Goal: Communication & Community: Participate in discussion

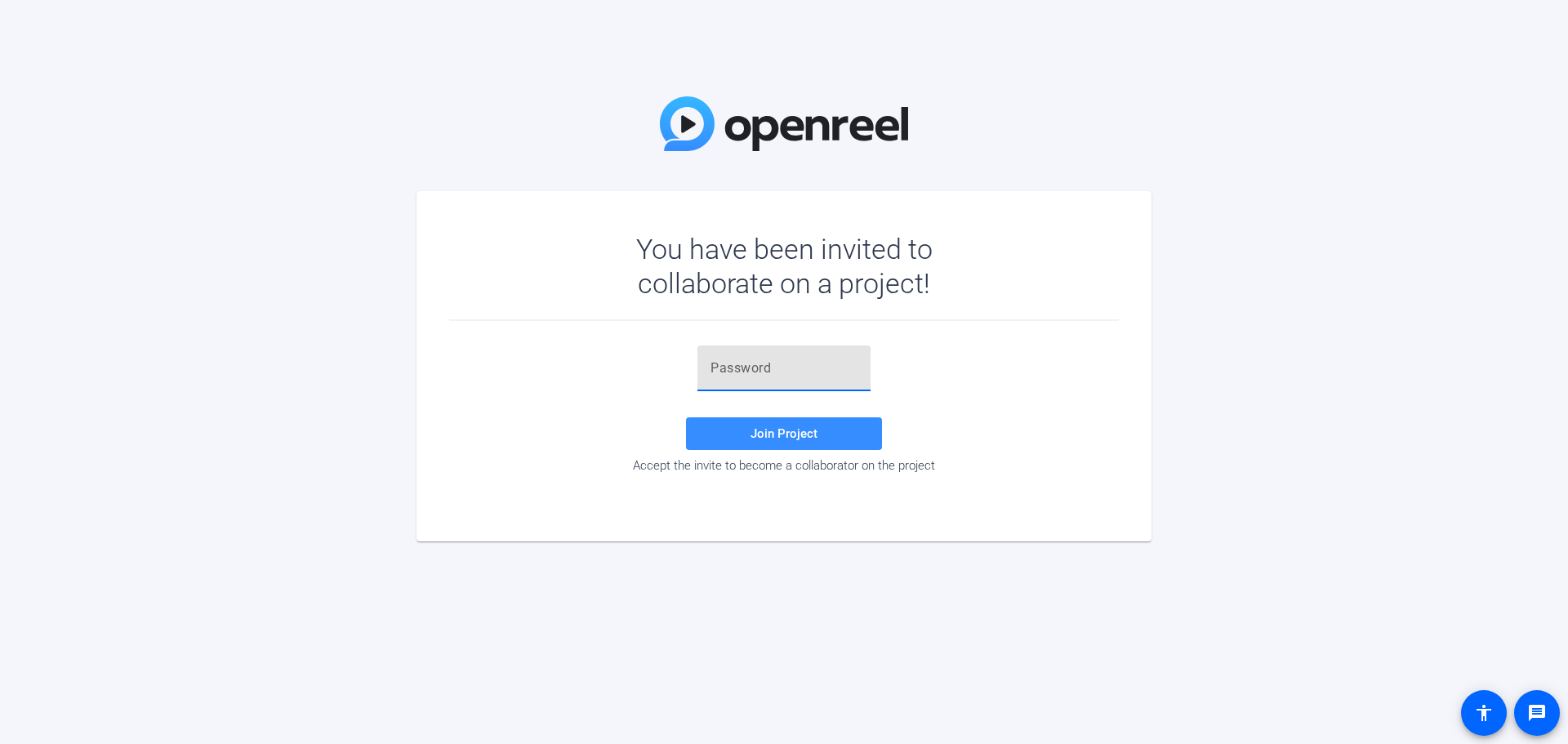
click at [758, 372] on input "text" at bounding box center [784, 368] width 147 height 20
paste input "6-k(4G"
click at [720, 438] on span at bounding box center [784, 433] width 196 height 39
click at [778, 373] on input "6-k(4G" at bounding box center [784, 368] width 147 height 20
type input "6-k(4G"
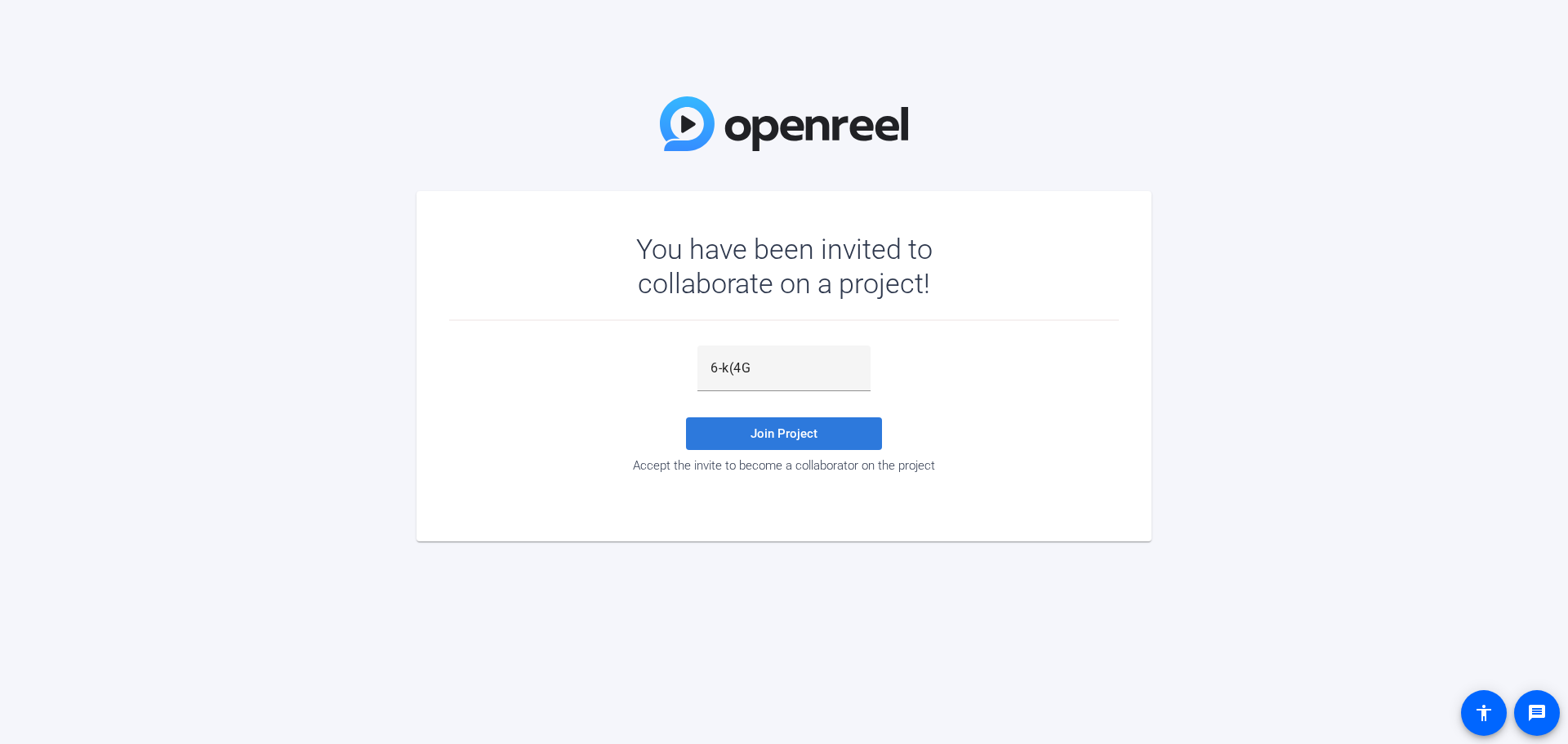
click at [782, 435] on span "Join Project" at bounding box center [784, 433] width 67 height 15
click at [741, 372] on input "6-k(4G" at bounding box center [784, 368] width 147 height 20
click at [705, 368] on div "6-k(4G" at bounding box center [784, 368] width 174 height 46
click at [712, 367] on input "6-k(4G" at bounding box center [784, 368] width 147 height 20
click at [706, 359] on div "6-k(4G" at bounding box center [784, 368] width 174 height 46
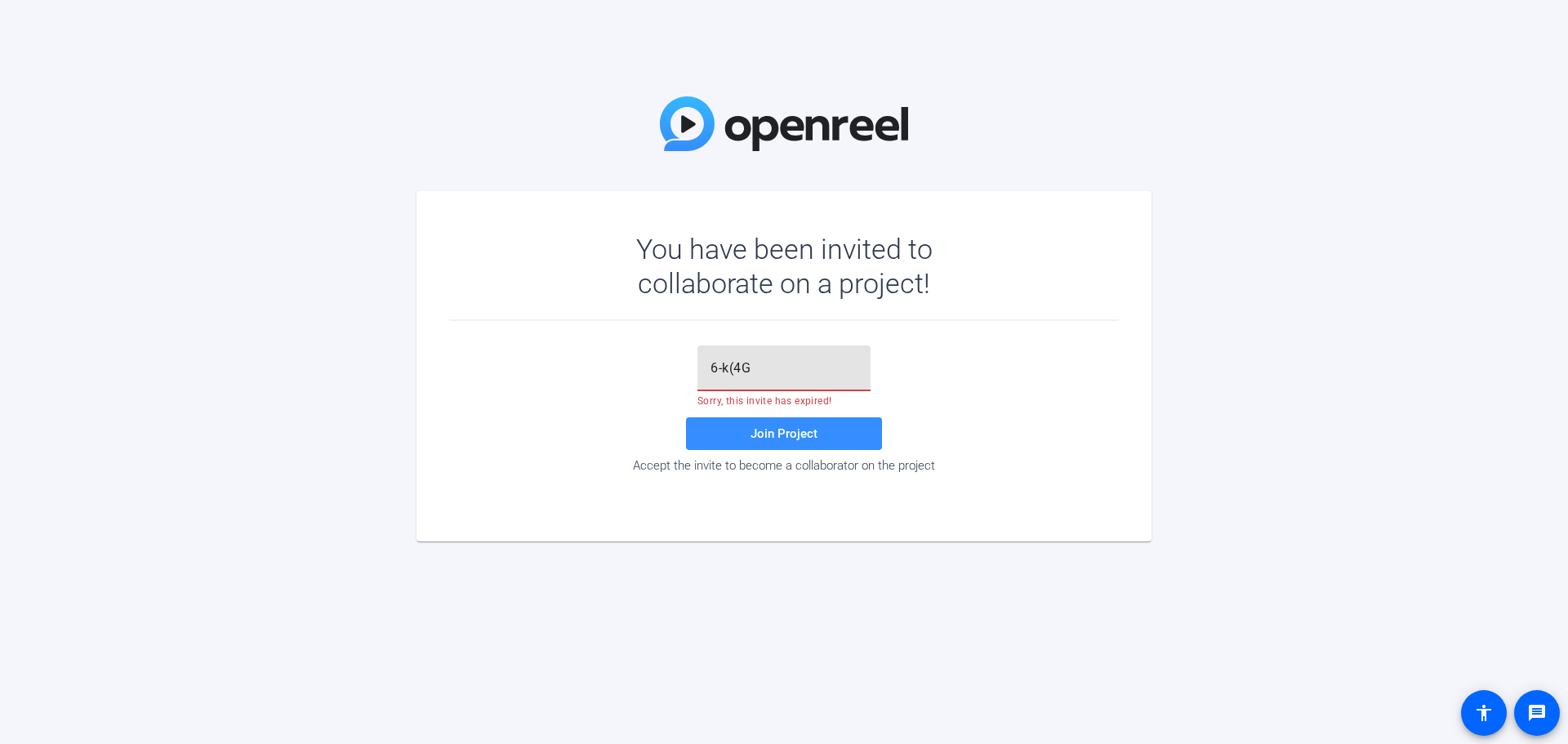
click at [718, 364] on input "6-k(4G" at bounding box center [784, 368] width 147 height 20
drag, startPoint x: 747, startPoint y: 374, endPoint x: 820, endPoint y: 365, distance: 73.6
click at [750, 373] on input "6-k(4G" at bounding box center [784, 368] width 147 height 20
click at [820, 365] on input "6-k(4G" at bounding box center [784, 368] width 147 height 20
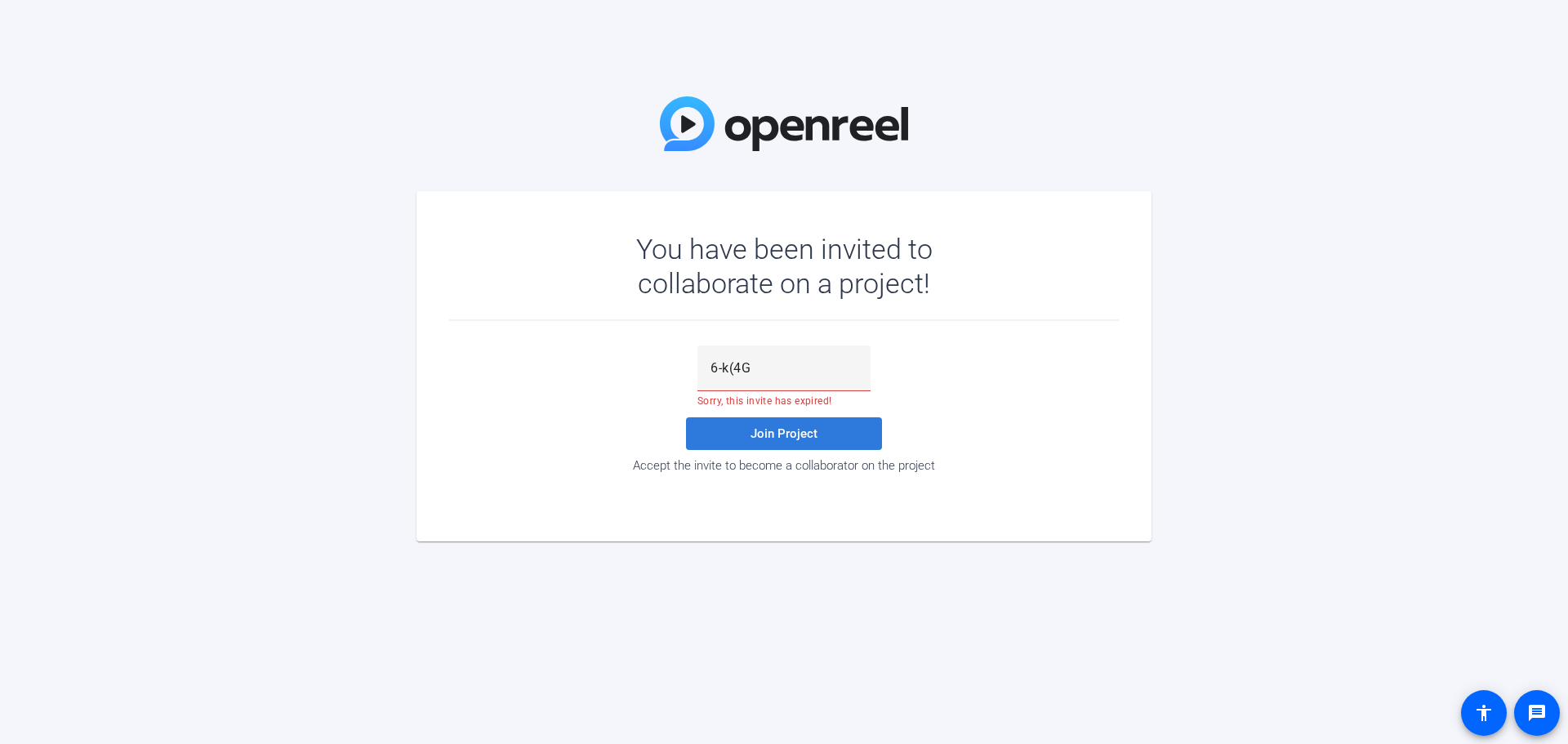
click at [845, 438] on span at bounding box center [784, 433] width 196 height 39
click at [1025, 403] on div "6-k(4G Sorry, this invite has expired! Join Project Accept the invite to become…" at bounding box center [784, 409] width 670 height 128
click at [845, 372] on input "text" at bounding box center [784, 368] width 147 height 20
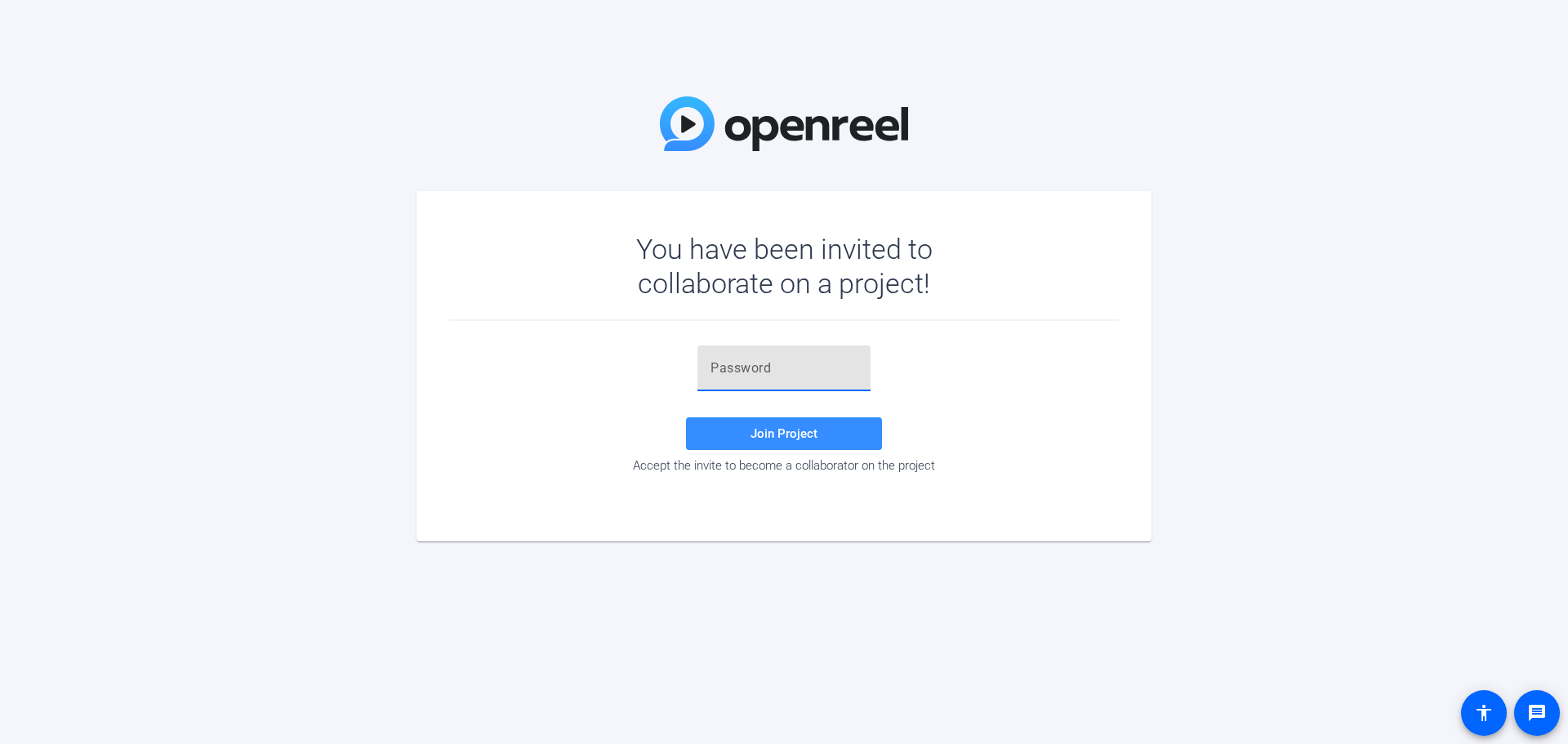
paste input "#6{xJ="
type input "#6{xJ="
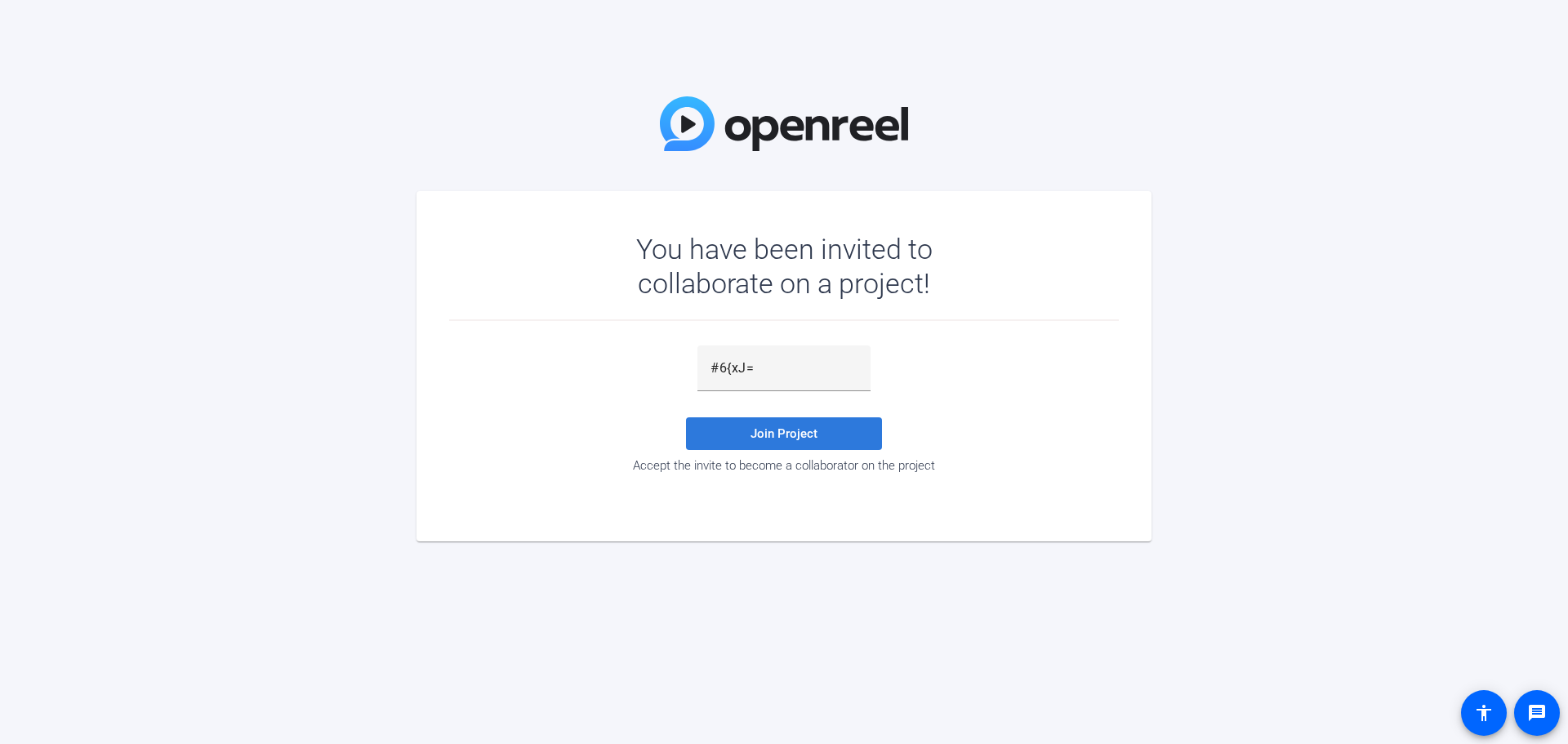
click at [798, 439] on span "Join Project" at bounding box center [784, 433] width 67 height 15
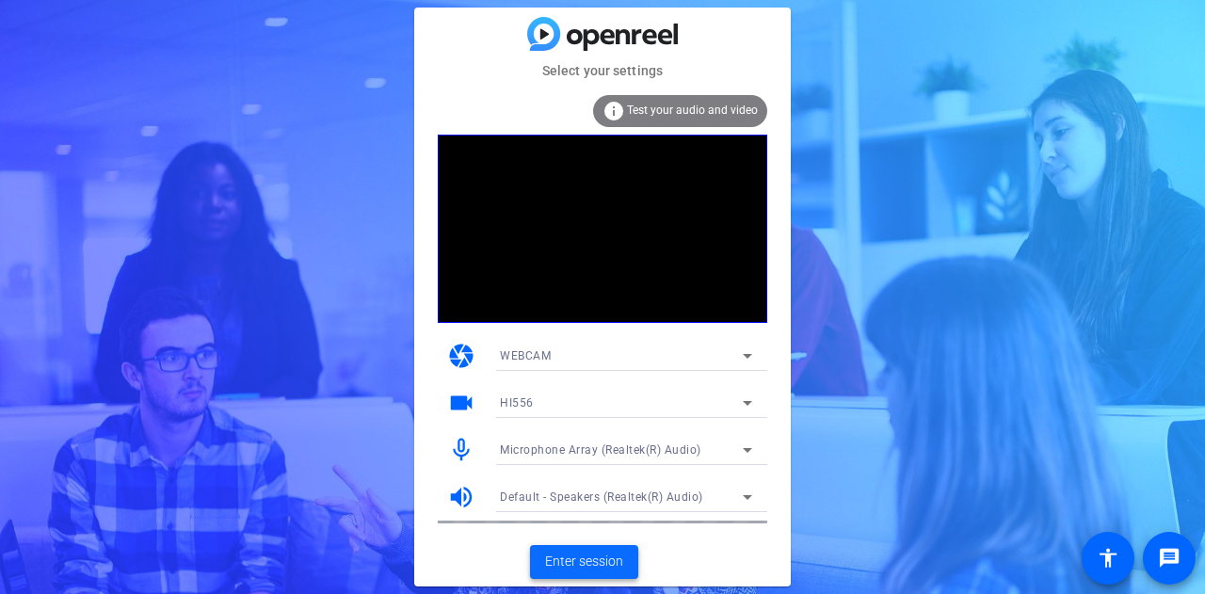
click at [595, 557] on span "Enter session" at bounding box center [584, 562] width 78 height 20
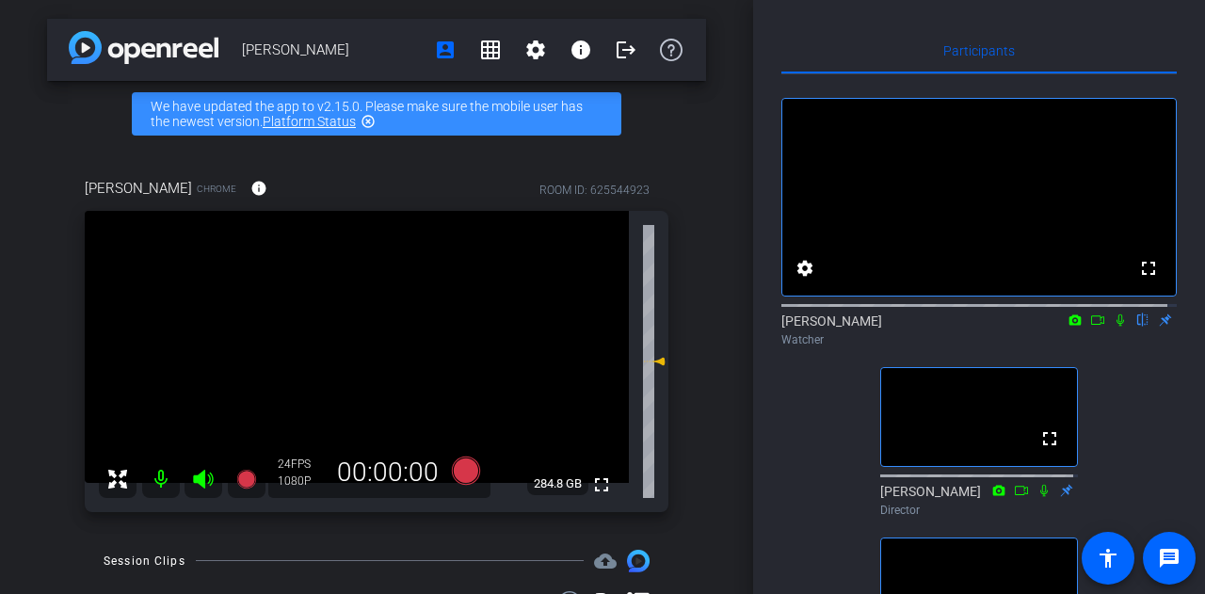
click at [1116, 327] on icon at bounding box center [1120, 320] width 8 height 12
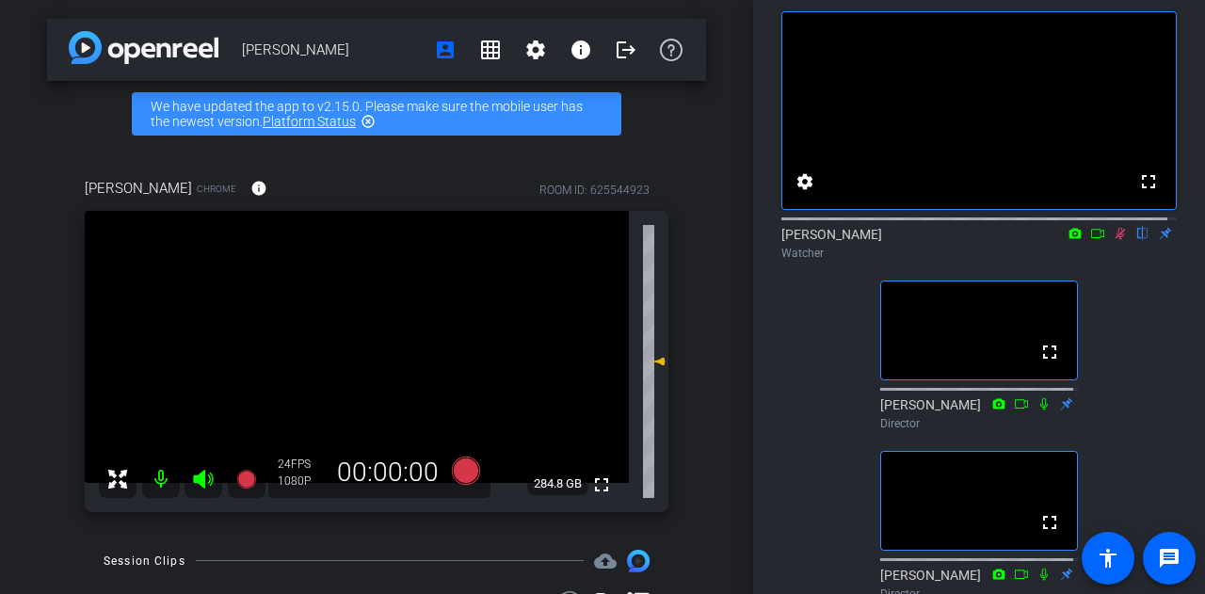
scroll to position [94, 0]
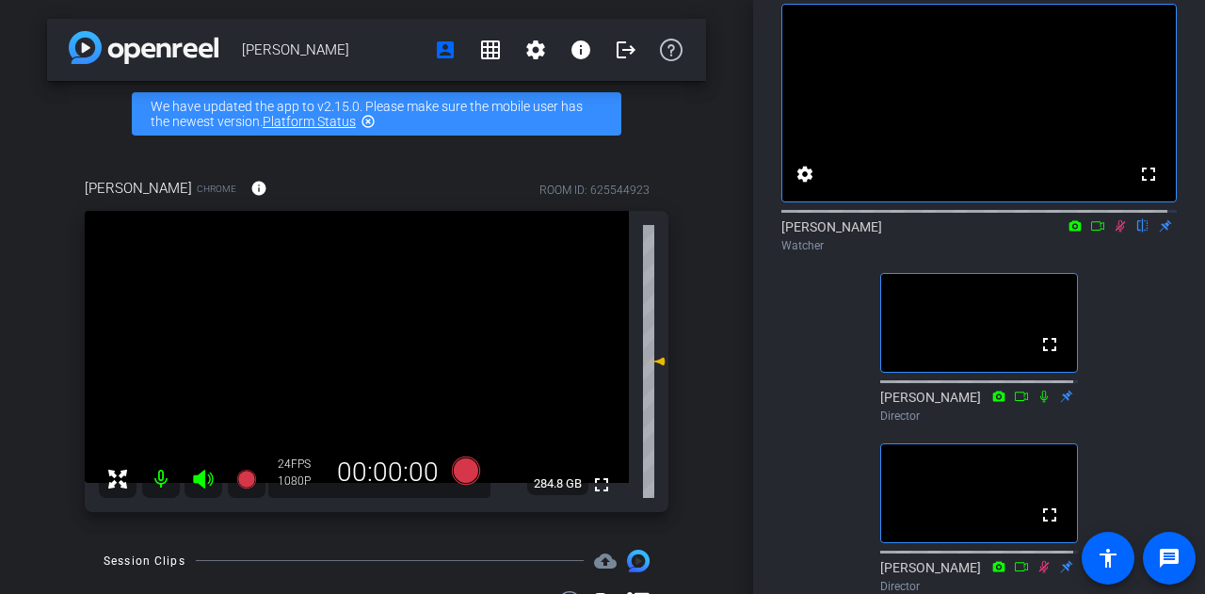
drag, startPoint x: 1110, startPoint y: 241, endPoint x: 1112, endPoint y: 255, distance: 14.2
click at [1112, 232] on icon at bounding box center [1119, 225] width 15 height 13
click at [1116, 232] on icon at bounding box center [1120, 226] width 8 height 12
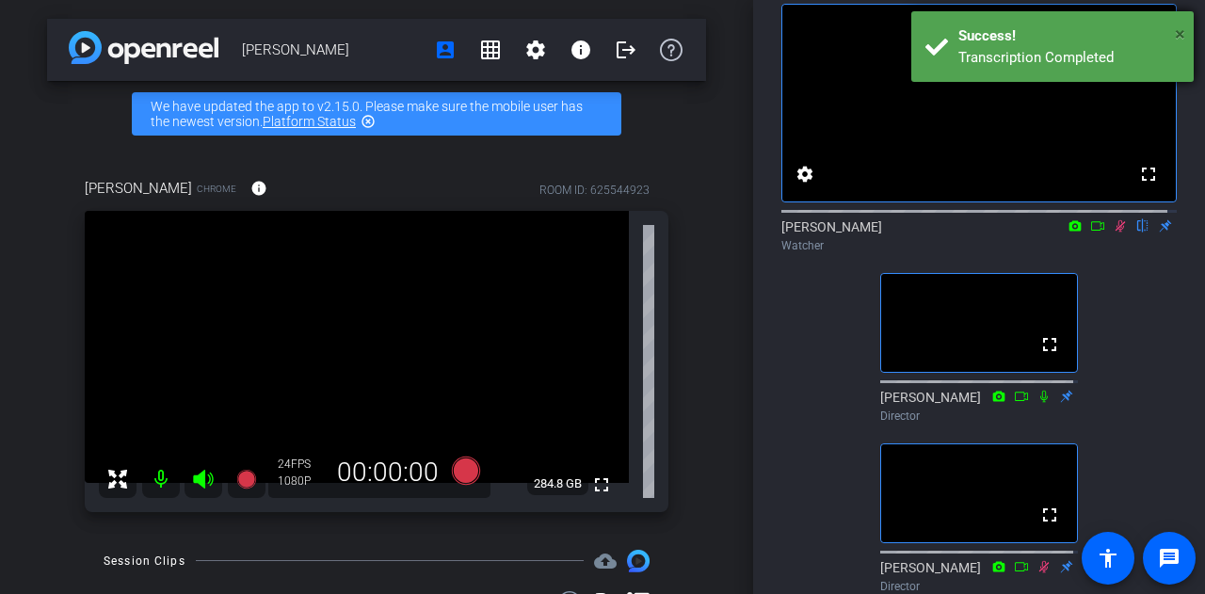
click at [1182, 33] on span "×" at bounding box center [1180, 34] width 10 height 23
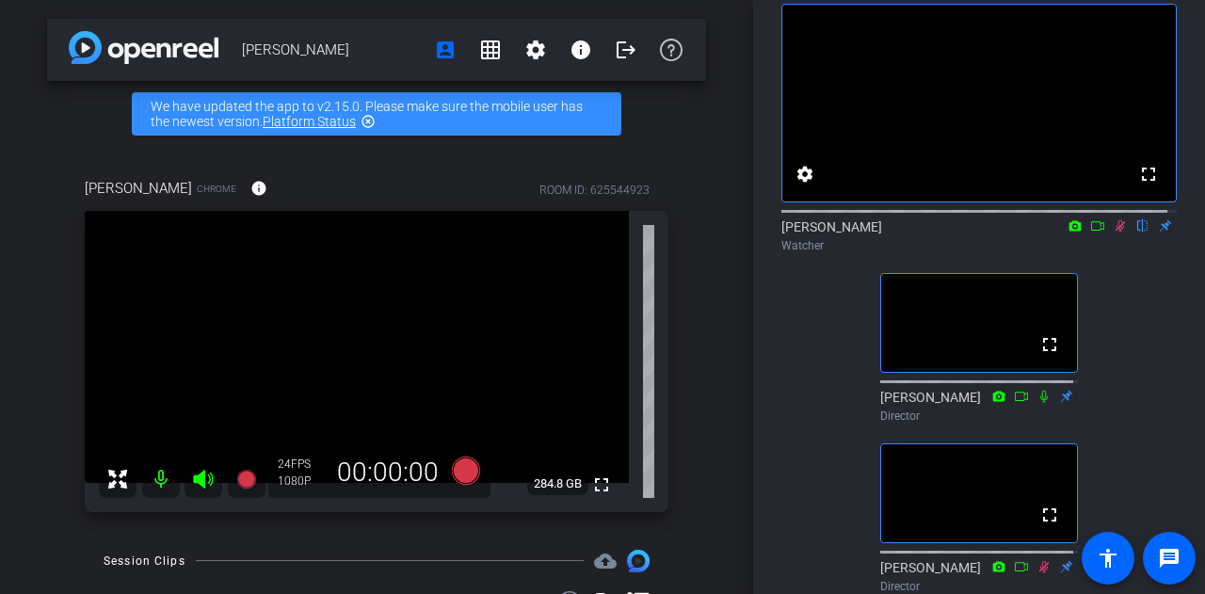
click at [1113, 232] on icon at bounding box center [1119, 225] width 15 height 13
click at [1116, 232] on icon at bounding box center [1120, 226] width 8 height 12
click at [1112, 232] on icon at bounding box center [1119, 225] width 15 height 13
click at [1113, 232] on icon at bounding box center [1119, 225] width 15 height 13
click at [1115, 232] on icon at bounding box center [1120, 226] width 10 height 12
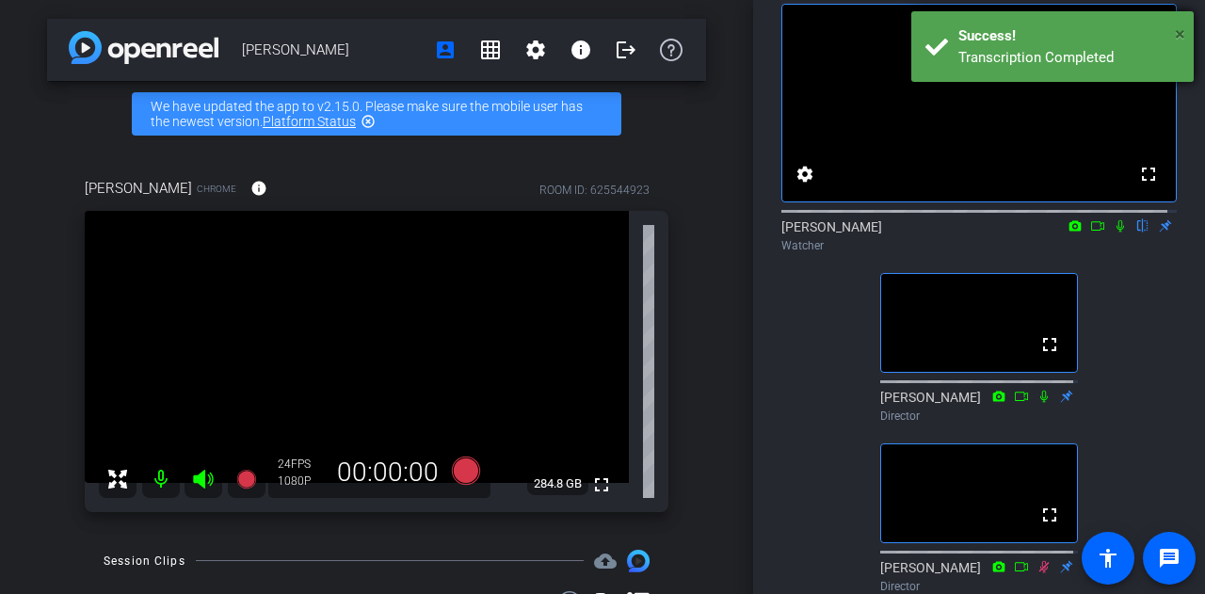
click at [1182, 37] on span "×" at bounding box center [1180, 34] width 10 height 23
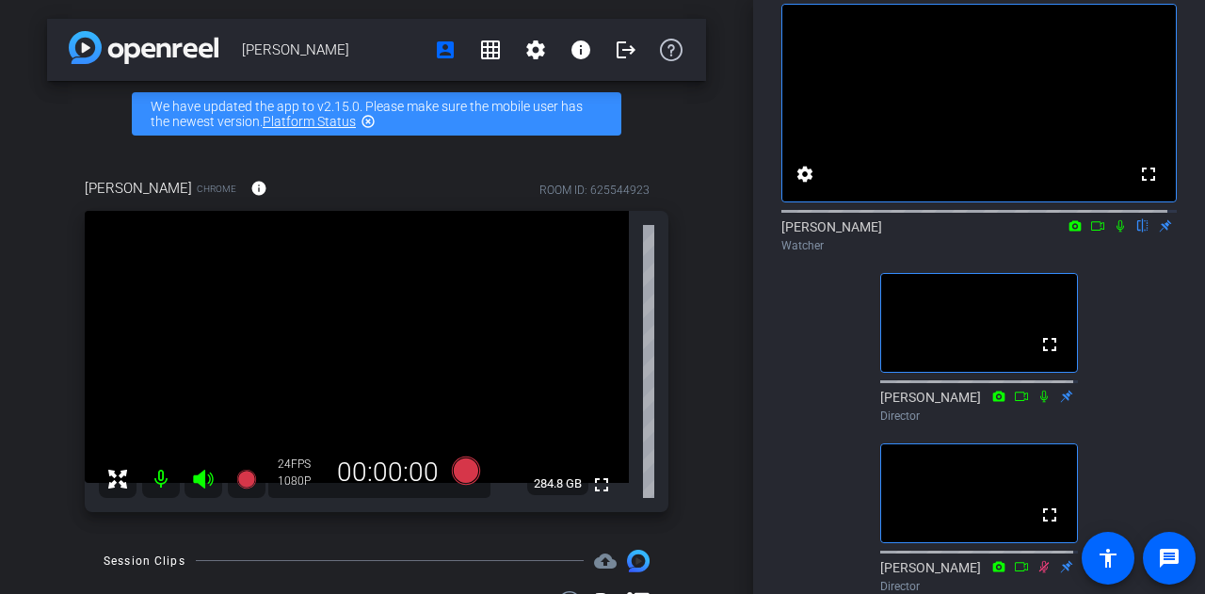
click at [1113, 232] on icon at bounding box center [1119, 225] width 15 height 13
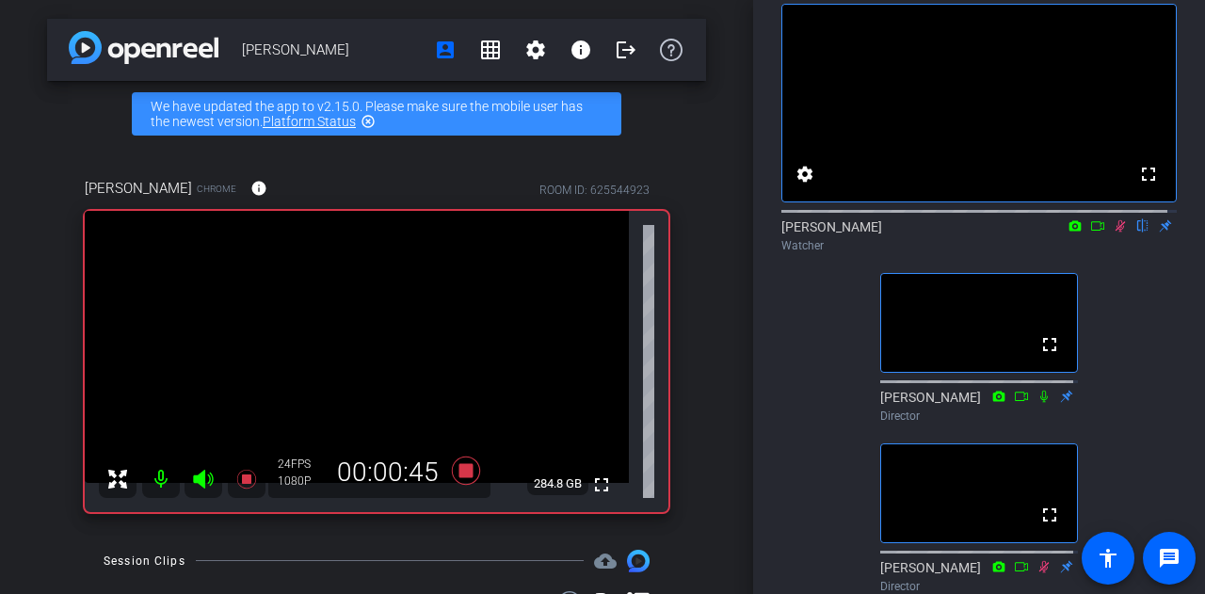
click at [1112, 232] on icon at bounding box center [1119, 225] width 15 height 13
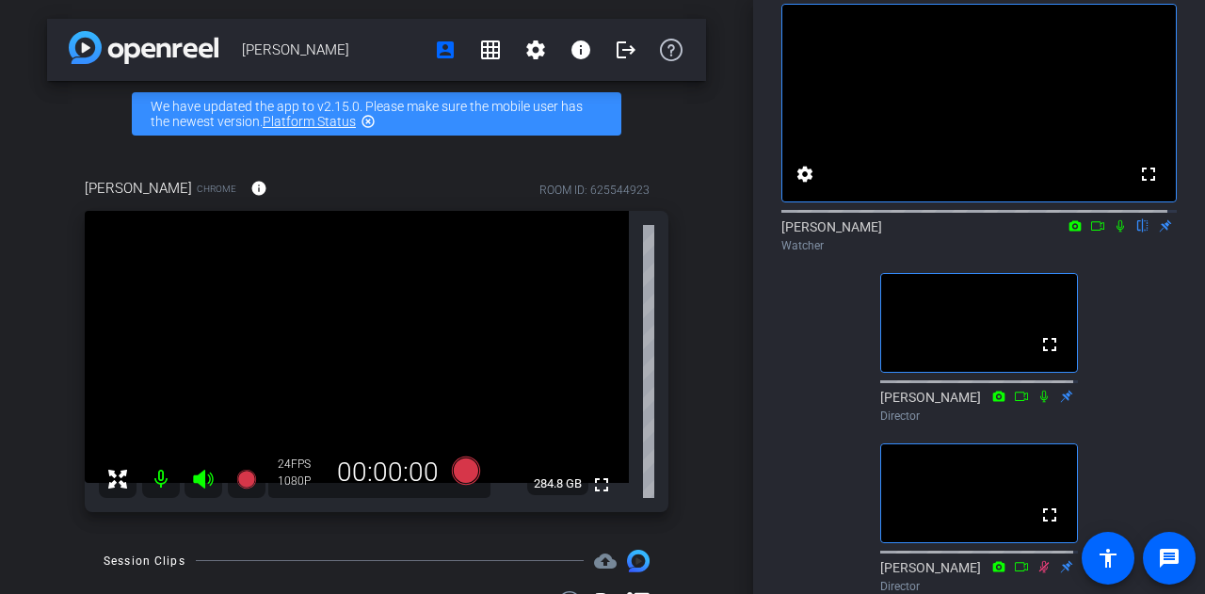
click at [1116, 232] on icon at bounding box center [1120, 226] width 8 height 12
click at [1112, 232] on icon at bounding box center [1119, 225] width 15 height 13
